Goal: Transaction & Acquisition: Purchase product/service

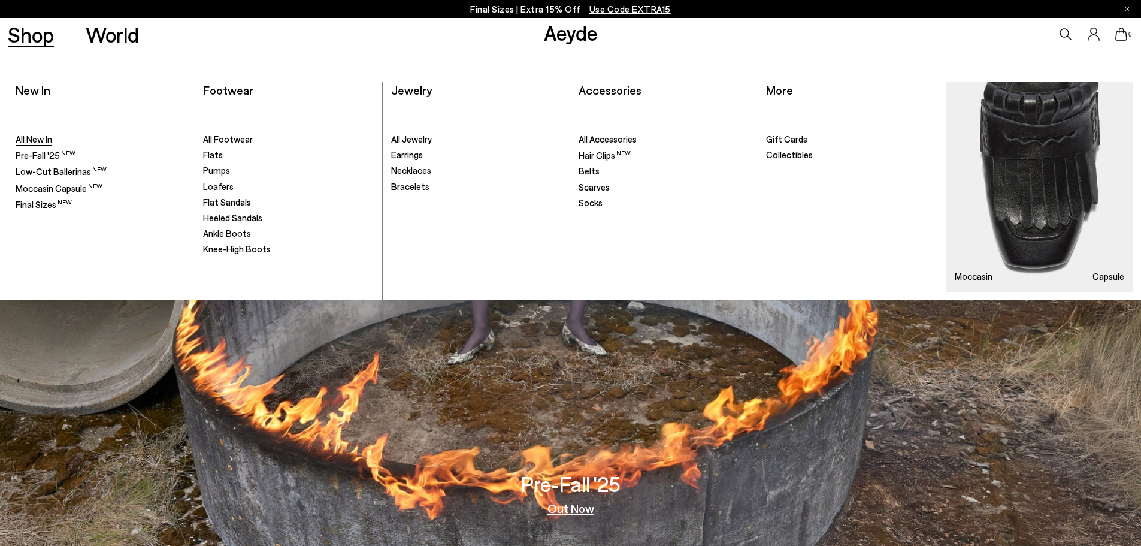
click at [30, 138] on span "All New In" at bounding box center [34, 139] width 37 height 11
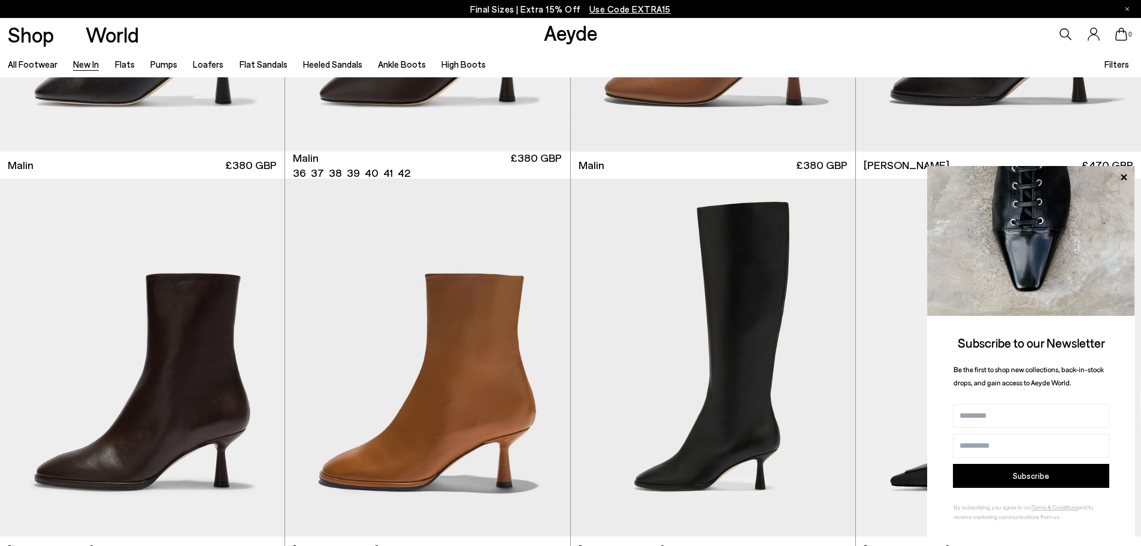
scroll to position [4133, 0]
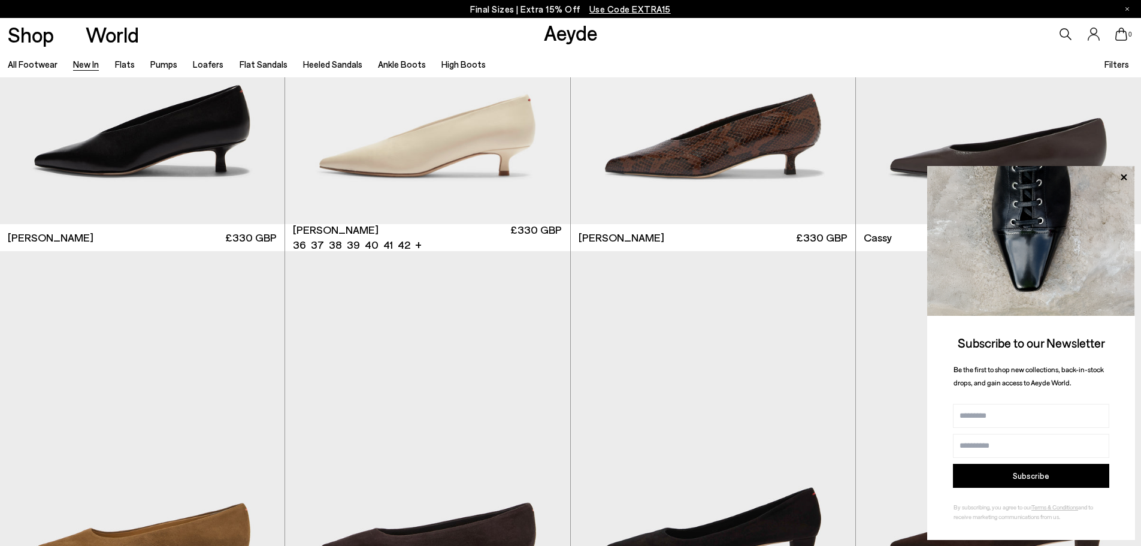
scroll to position [6050, 0]
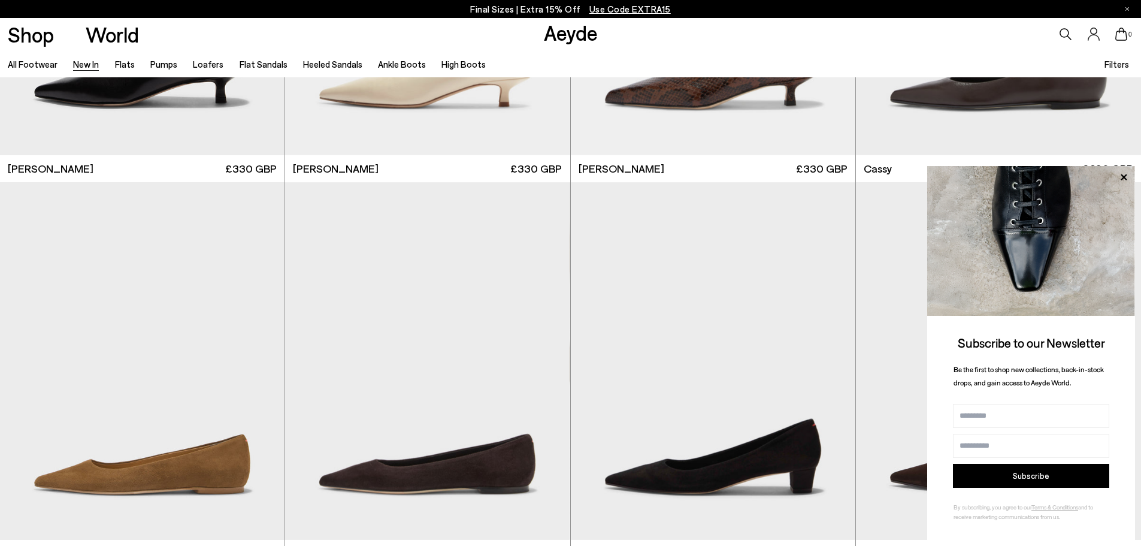
click at [1132, 174] on img at bounding box center [1031, 241] width 208 height 150
click at [1036, 472] on button "Subscribe" at bounding box center [1031, 476] width 156 height 24
click at [1040, 422] on input "Name" at bounding box center [1031, 416] width 156 height 24
type input "*****"
type input "**********"
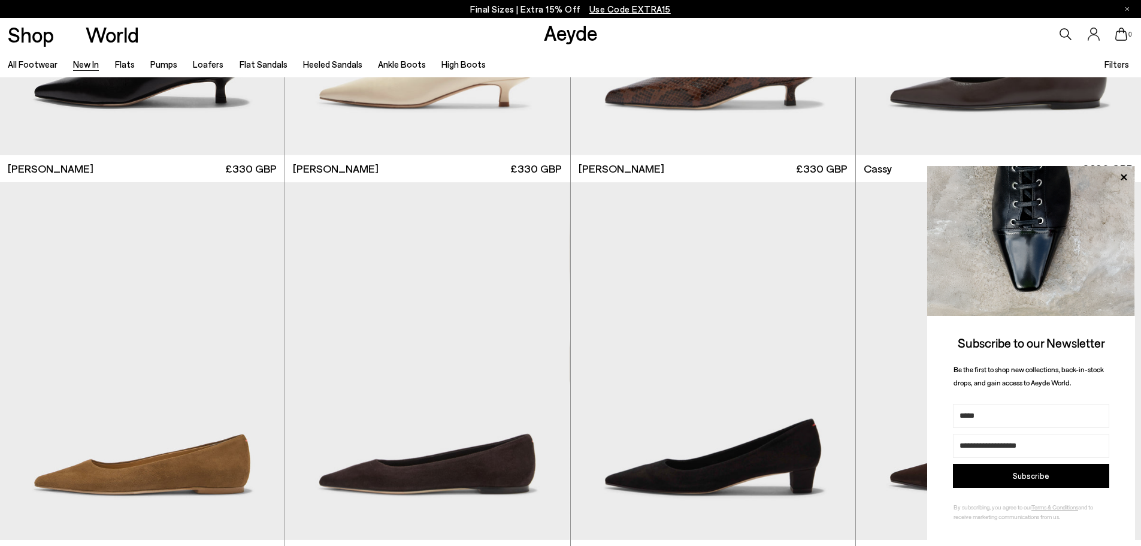
click at [980, 480] on button "Subscribe" at bounding box center [1031, 476] width 156 height 24
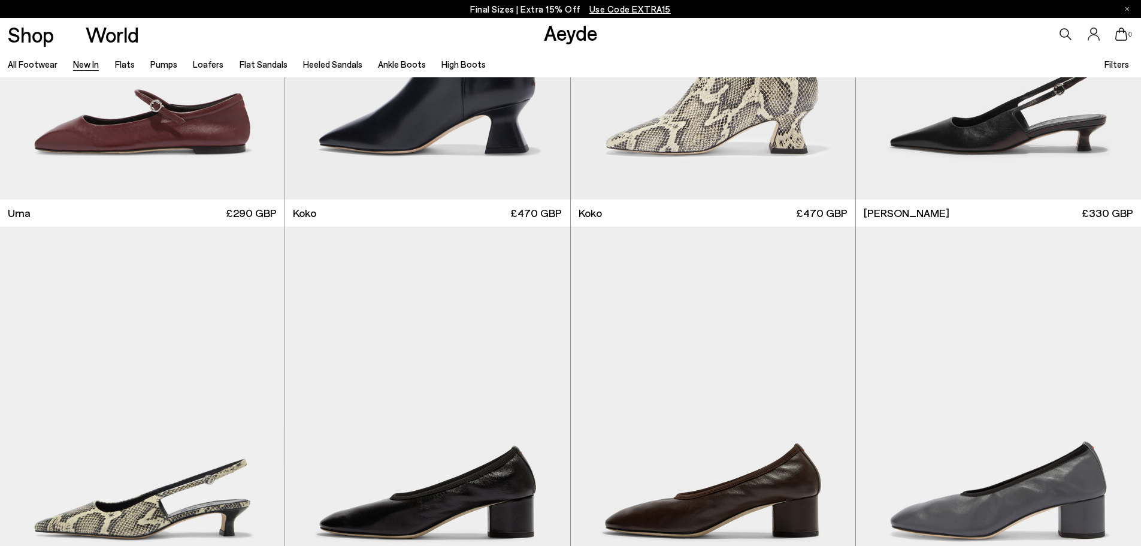
scroll to position [7548, 0]
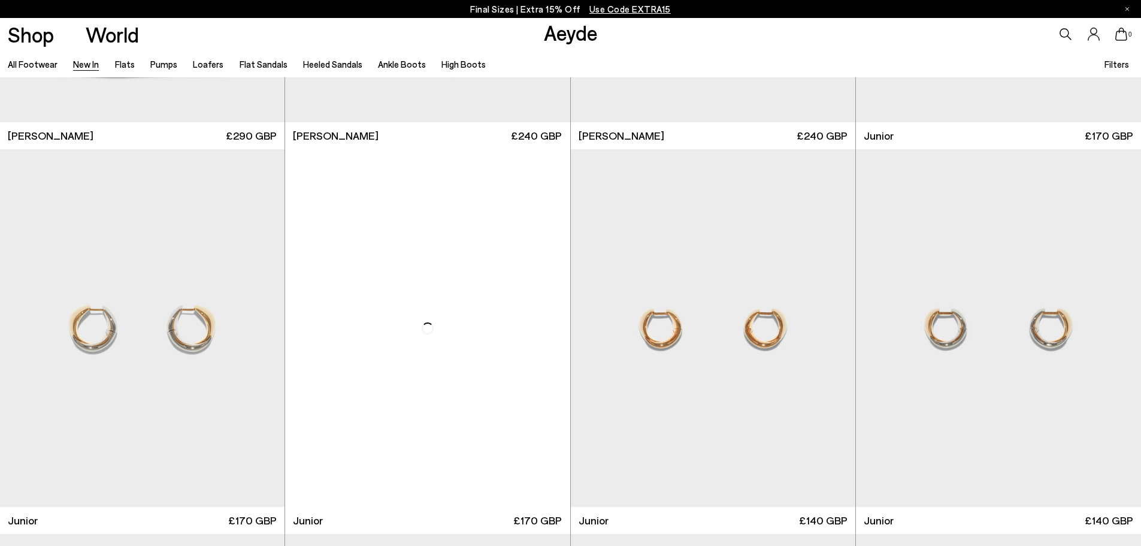
scroll to position [9645, 0]
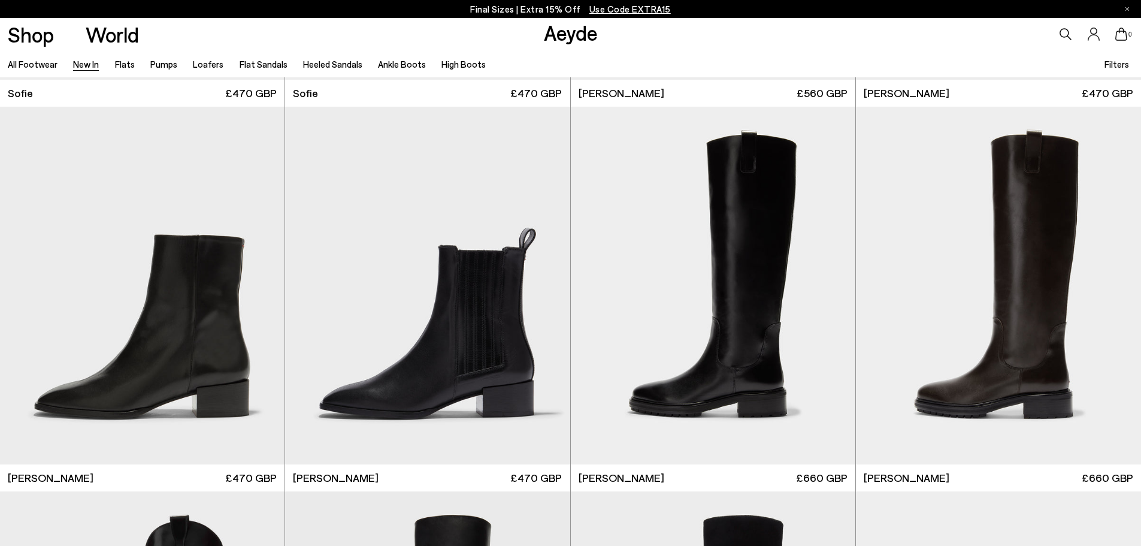
scroll to position [12340, 0]
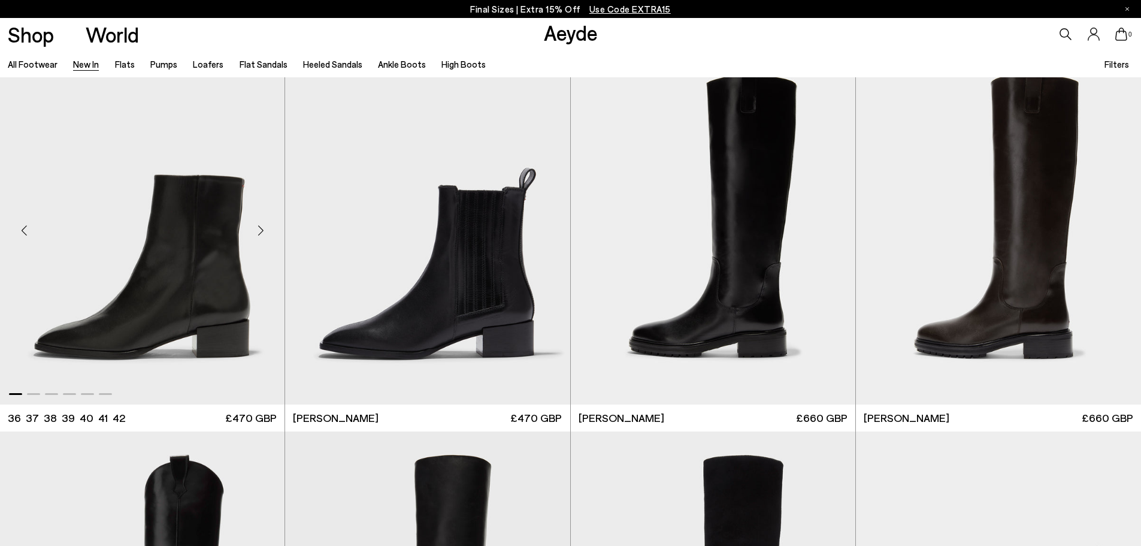
click at [262, 226] on div "Next slide" at bounding box center [261, 231] width 36 height 36
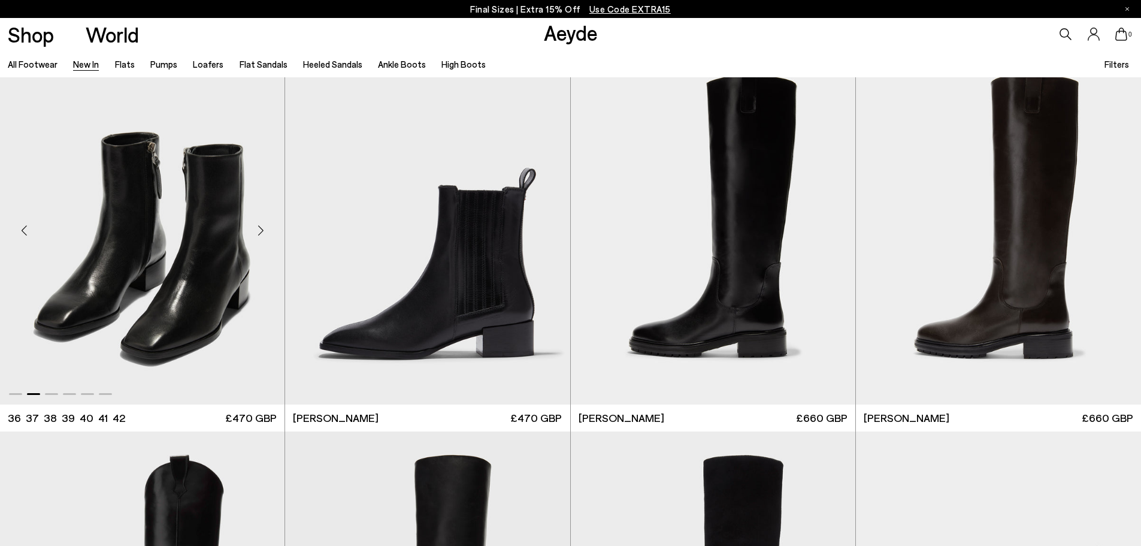
click at [263, 226] on div "Next slide" at bounding box center [261, 231] width 36 height 36
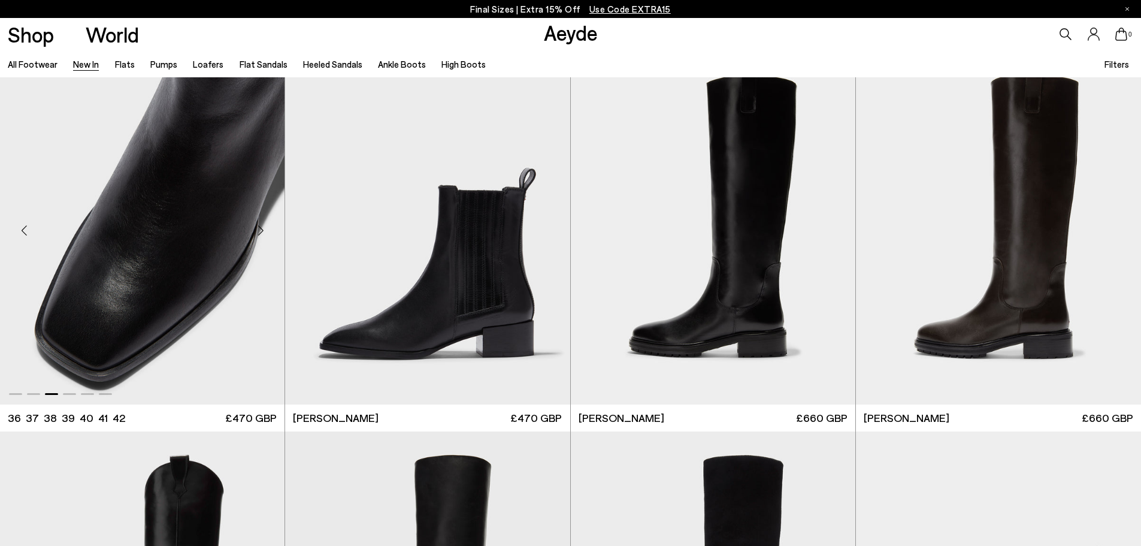
click at [263, 226] on div "Next slide" at bounding box center [261, 231] width 36 height 36
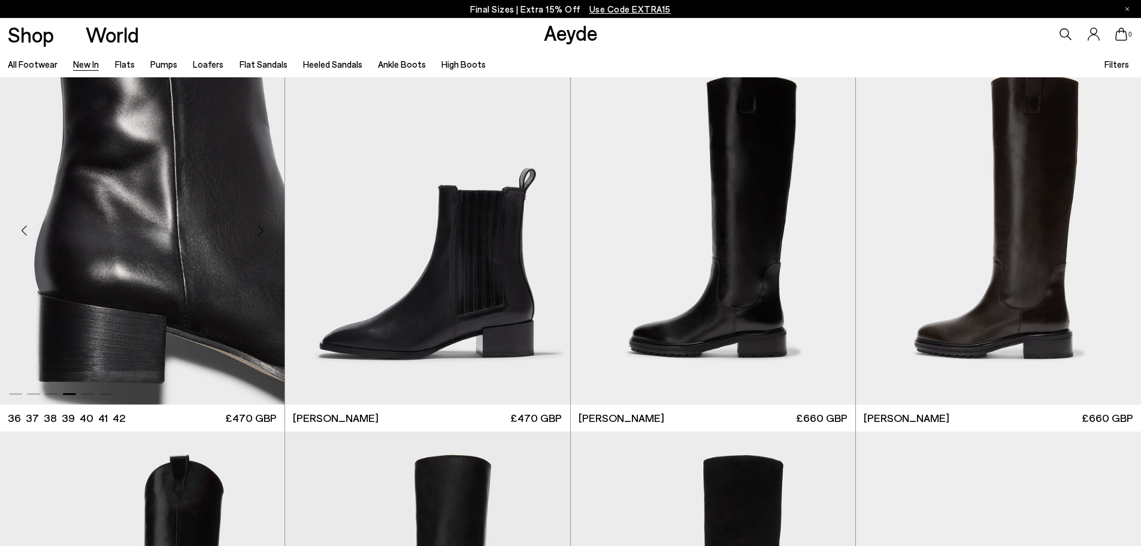
click at [263, 226] on div "Next slide" at bounding box center [261, 231] width 36 height 36
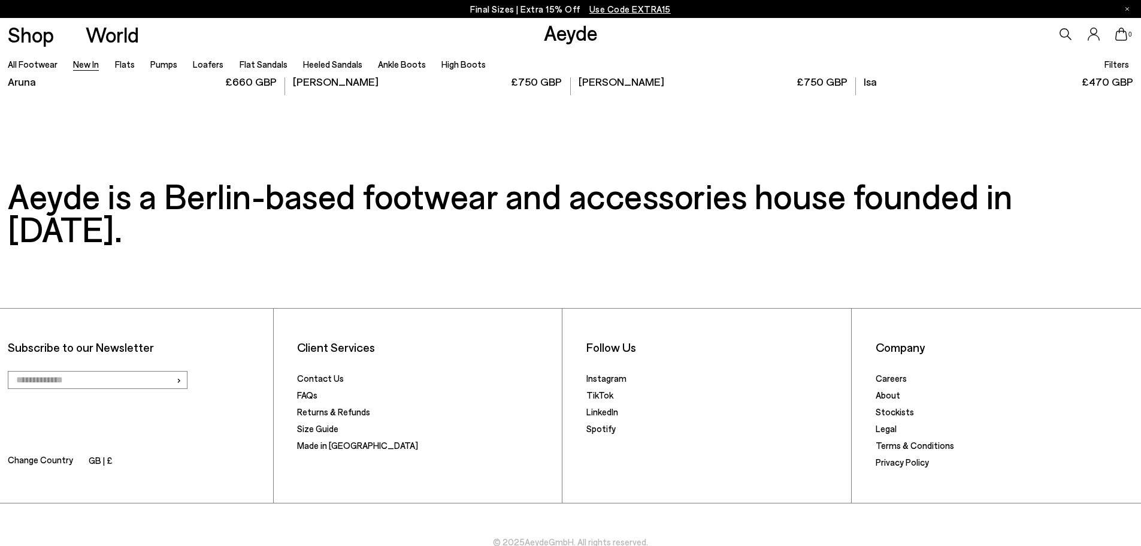
scroll to position [13063, 0]
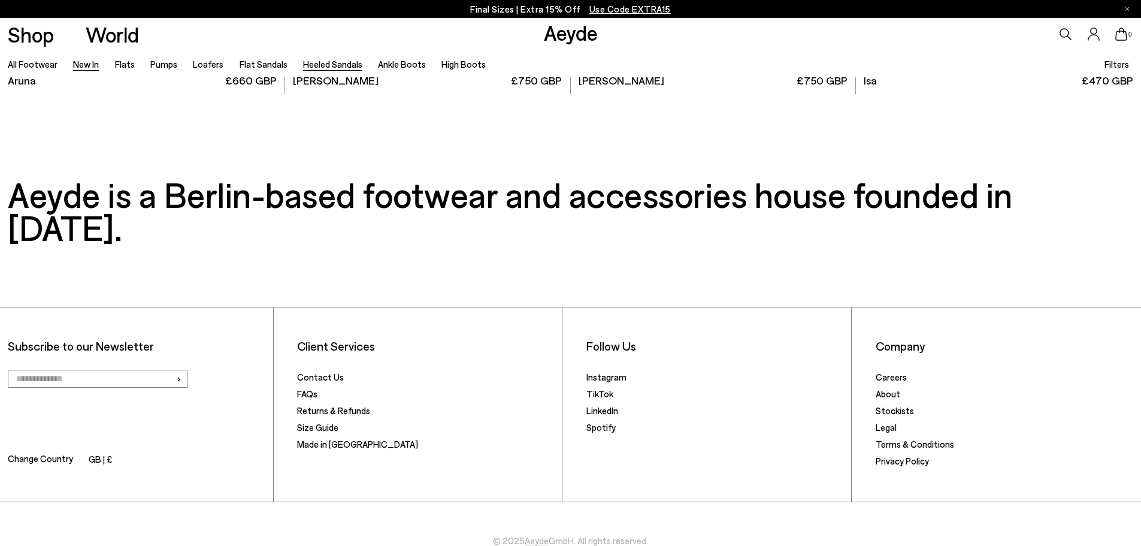
click at [339, 61] on link "Heeled Sandals" at bounding box center [332, 64] width 59 height 11
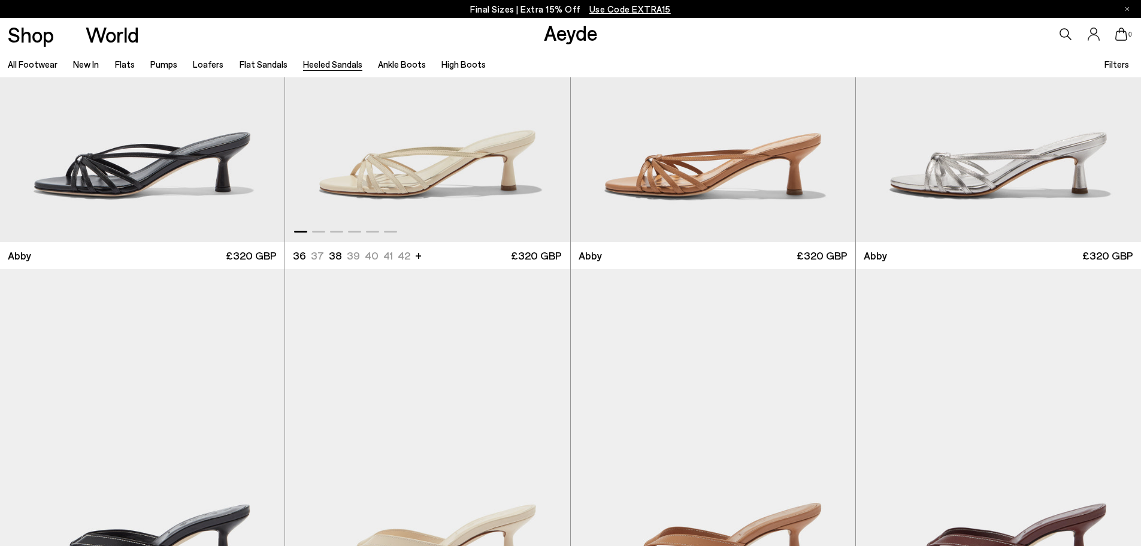
scroll to position [300, 0]
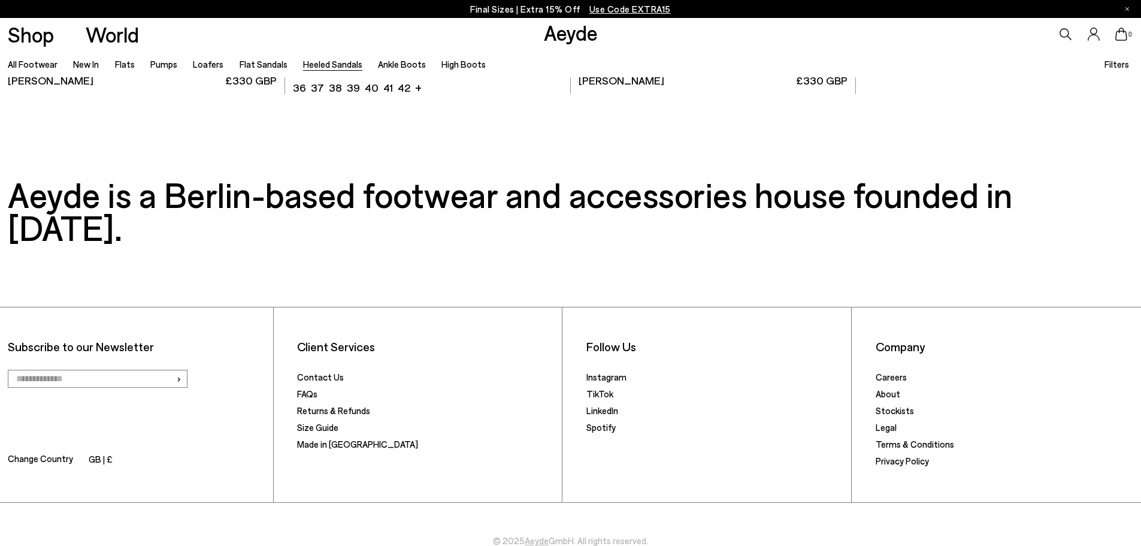
scroll to position [3830, 0]
